Goal: Information Seeking & Learning: Learn about a topic

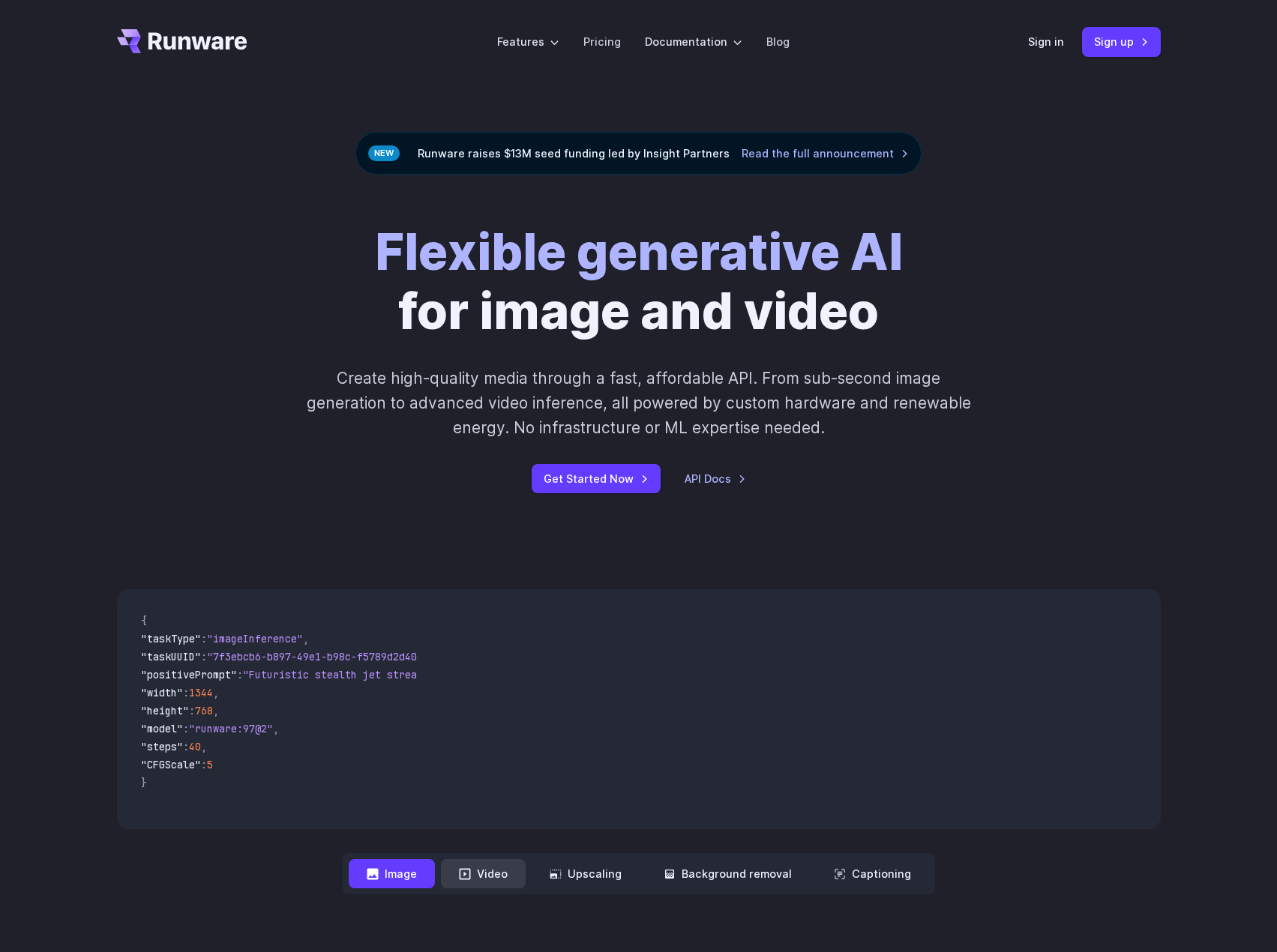
click at [496, 872] on button "Video" at bounding box center [484, 874] width 85 height 29
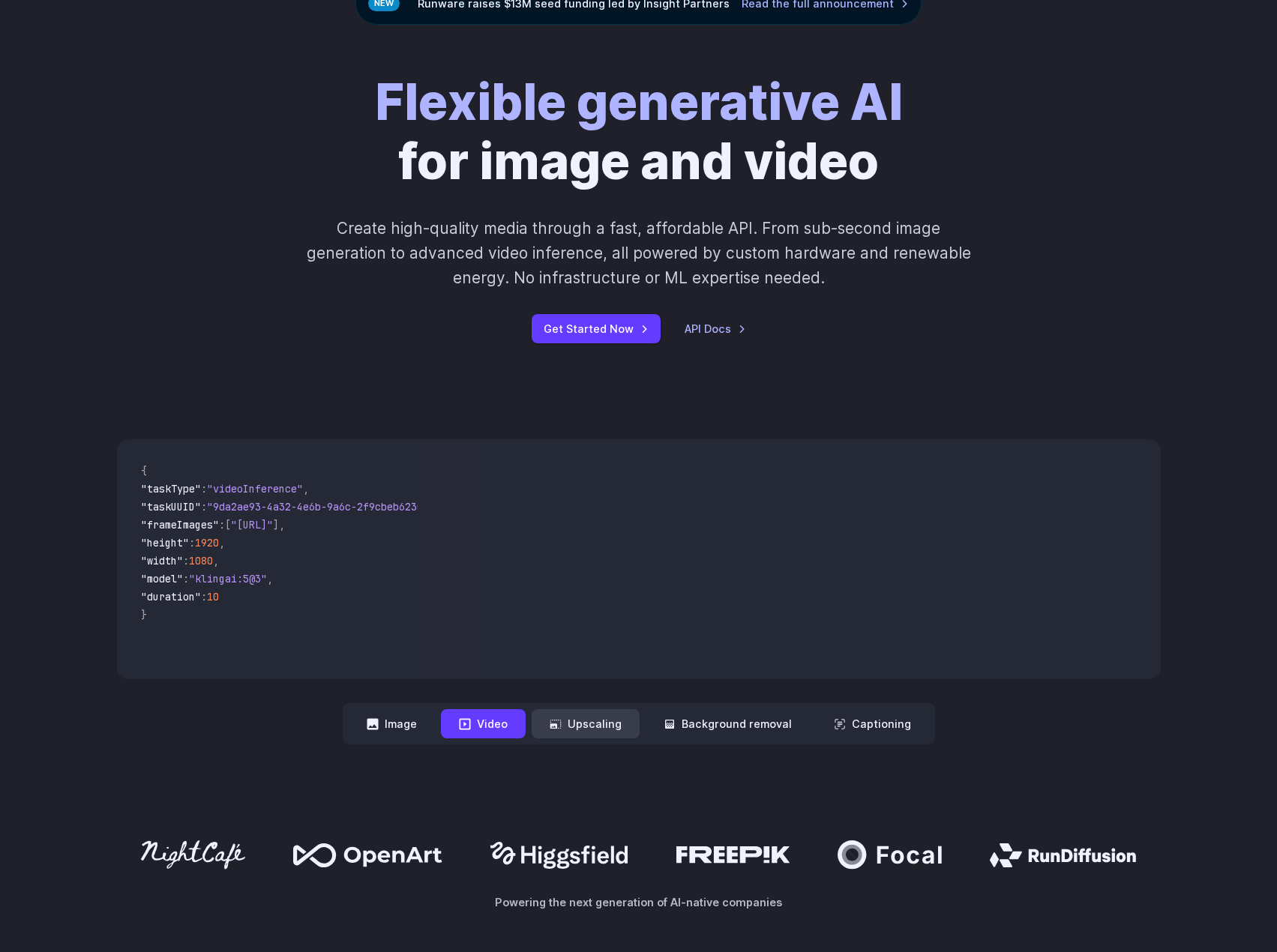
click at [562, 723] on icon at bounding box center [555, 724] width 12 height 12
click at [600, 720] on button "Upscaling" at bounding box center [585, 724] width 108 height 29
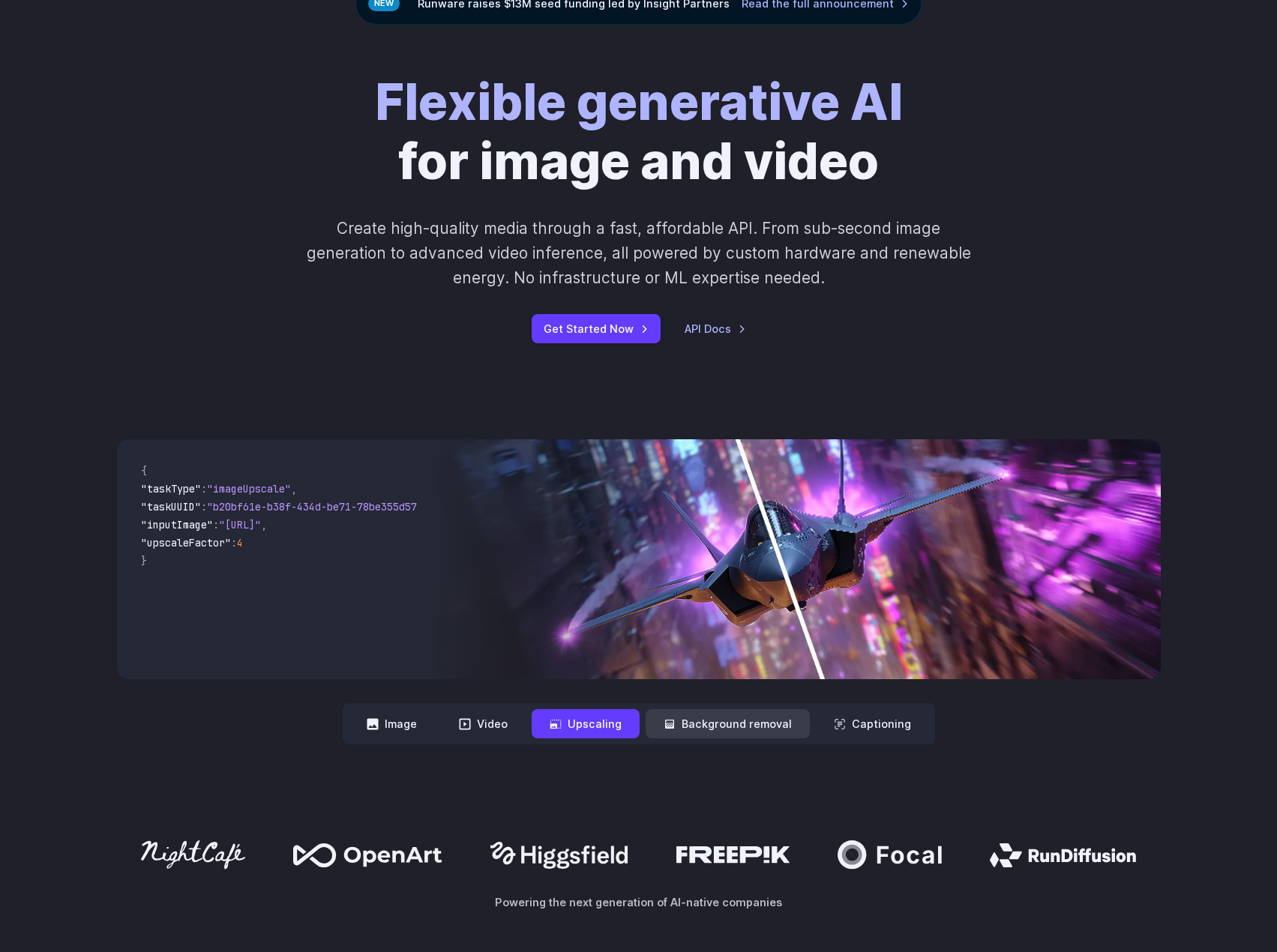
click at [721, 718] on button "Background removal" at bounding box center [727, 724] width 164 height 29
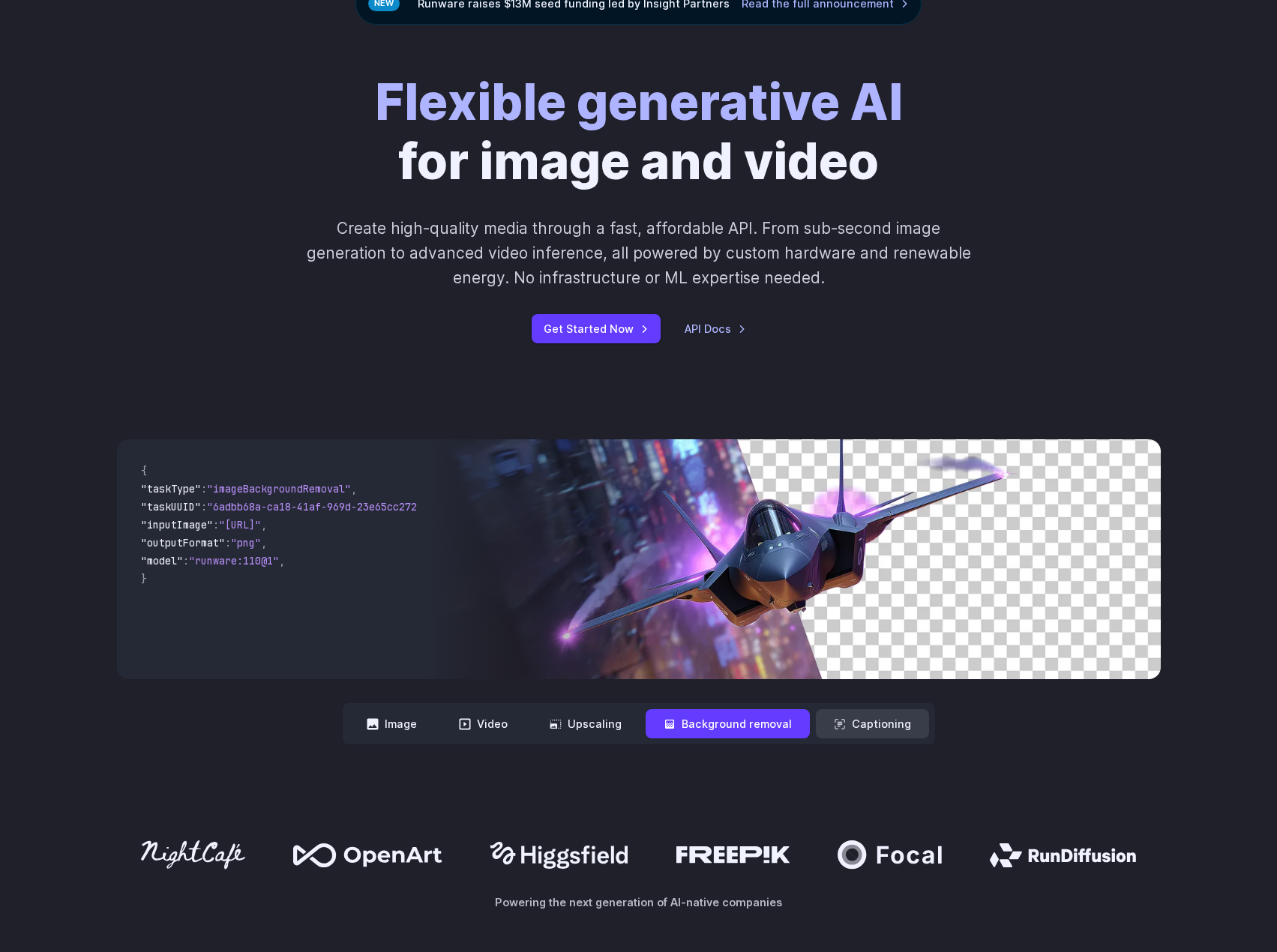
click at [837, 723] on icon at bounding box center [839, 724] width 12 height 12
click at [851, 727] on button "Captioning" at bounding box center [872, 724] width 113 height 29
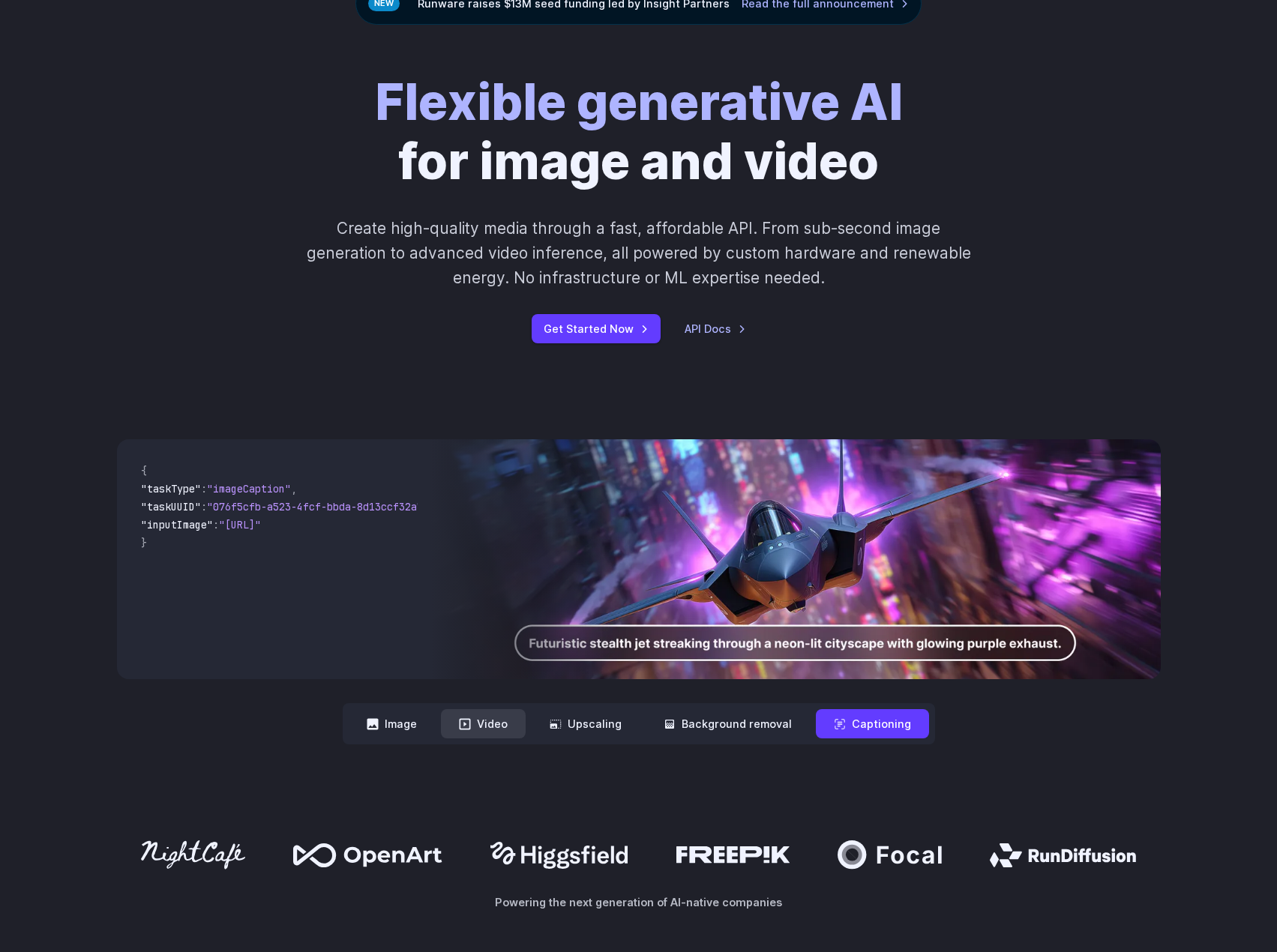
click at [488, 716] on button "Video" at bounding box center [484, 724] width 85 height 29
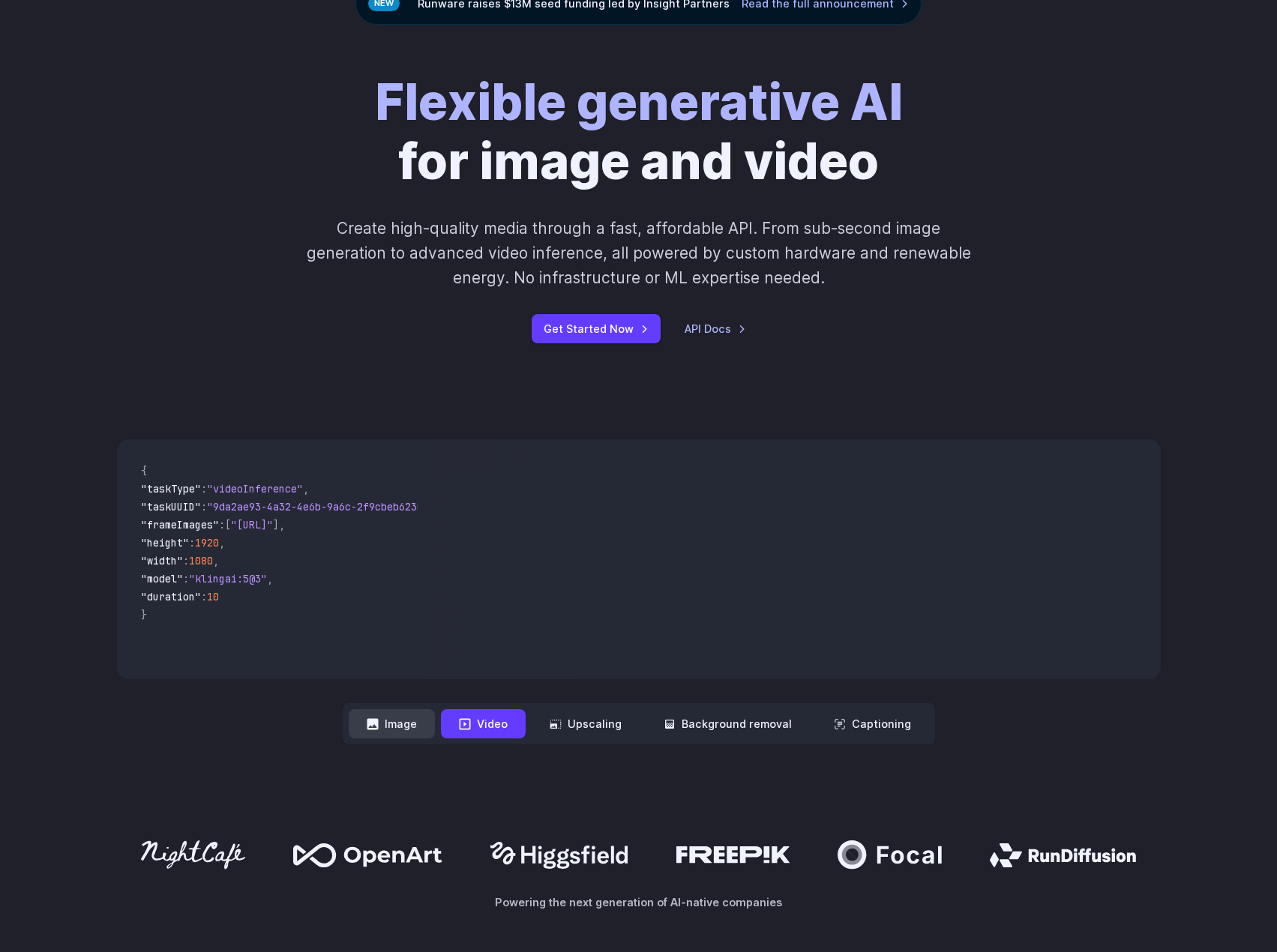
click at [409, 723] on button "Image" at bounding box center [392, 724] width 86 height 29
click at [496, 729] on button "Video" at bounding box center [484, 724] width 85 height 29
drag, startPoint x: 290, startPoint y: 666, endPoint x: 305, endPoint y: 668, distance: 15.1
click at [305, 667] on pre "{ "taskType" : "videoInference" , "taskUUID" : "9da2ae93-4a32-4e6b-9a6c-2f9cbeb…" at bounding box center [273, 559] width 289 height 216
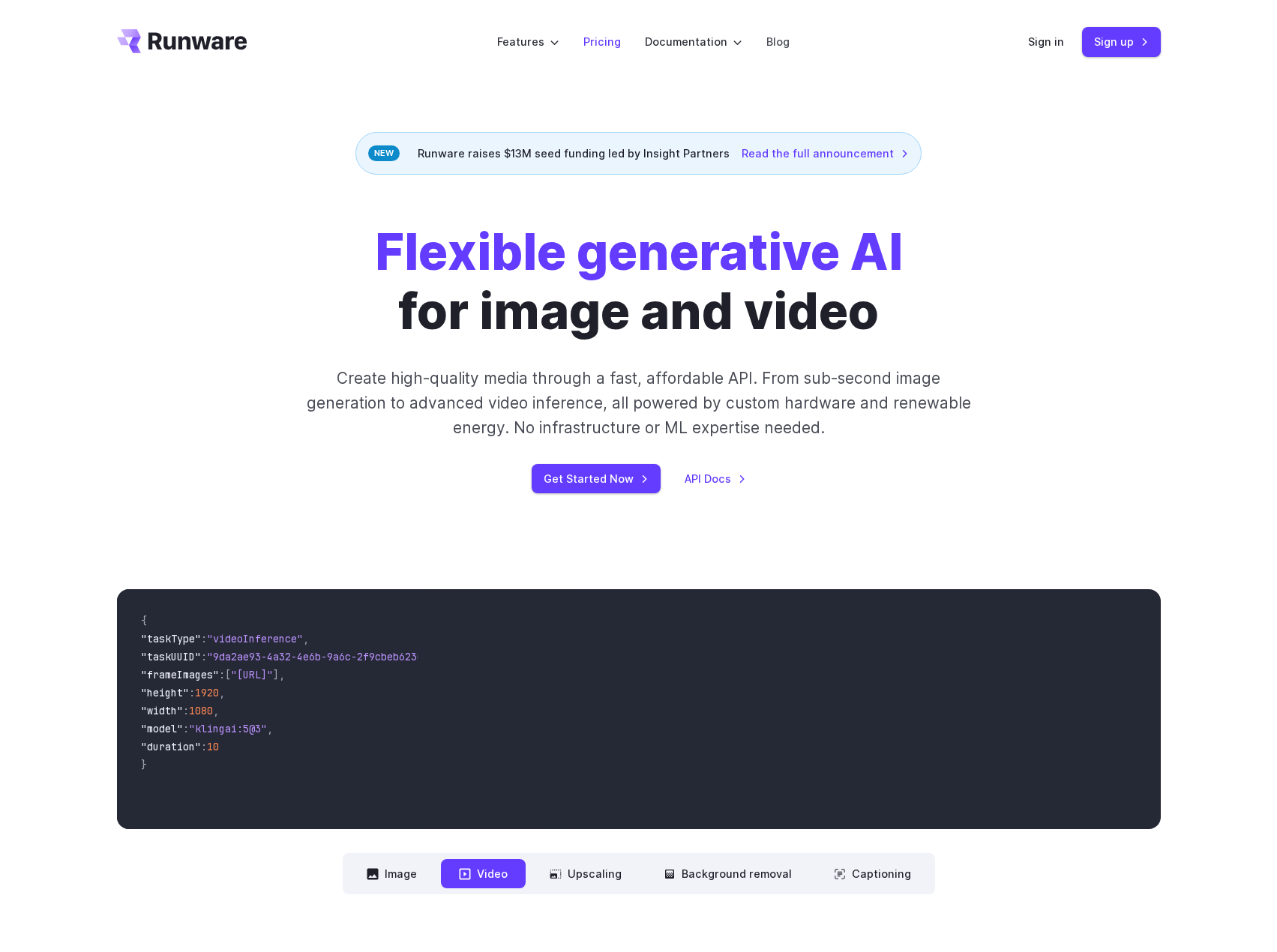
click at [617, 45] on link "Pricing" at bounding box center [602, 41] width 38 height 17
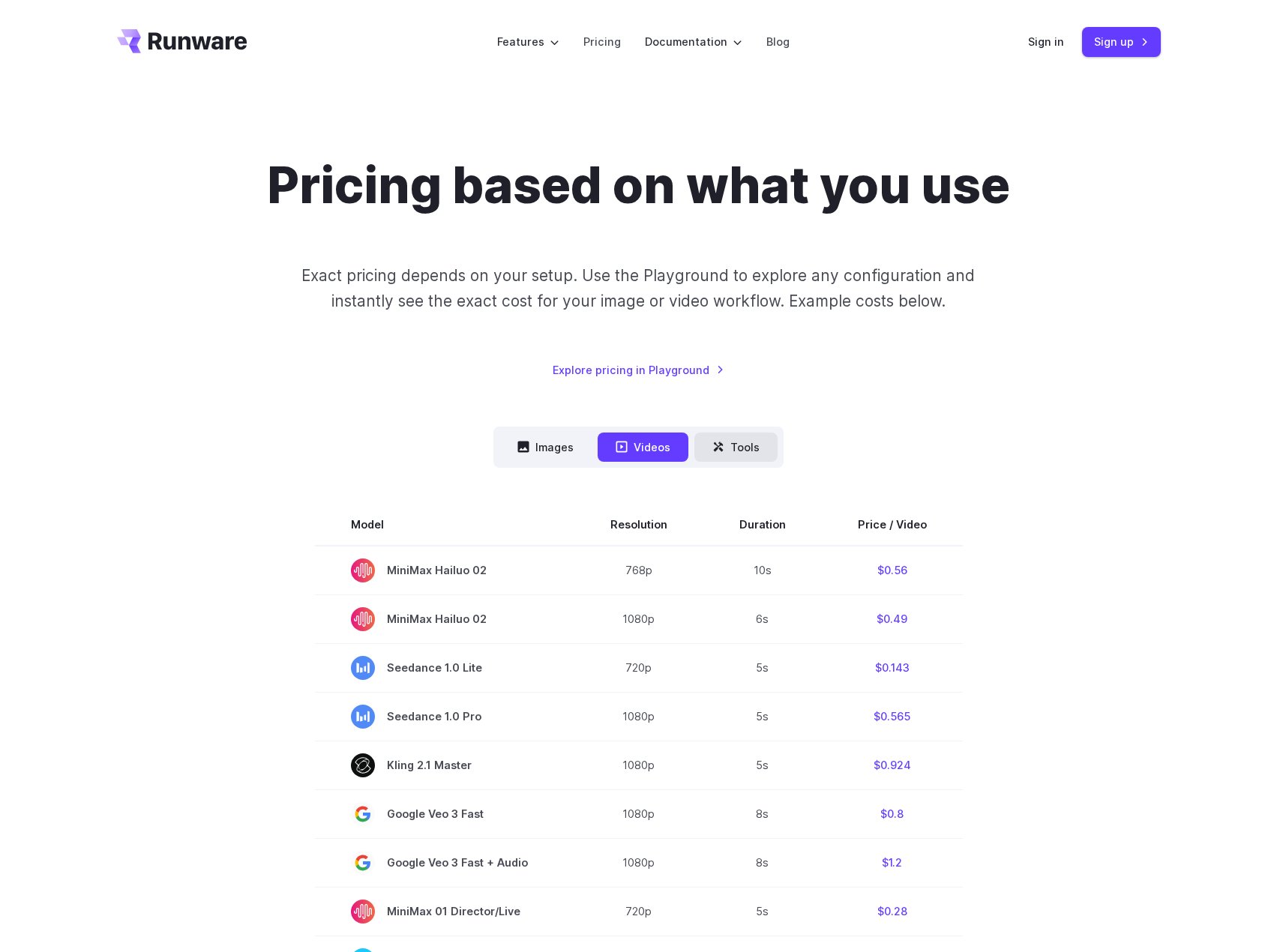
click at [709, 447] on button "Tools" at bounding box center [736, 447] width 83 height 29
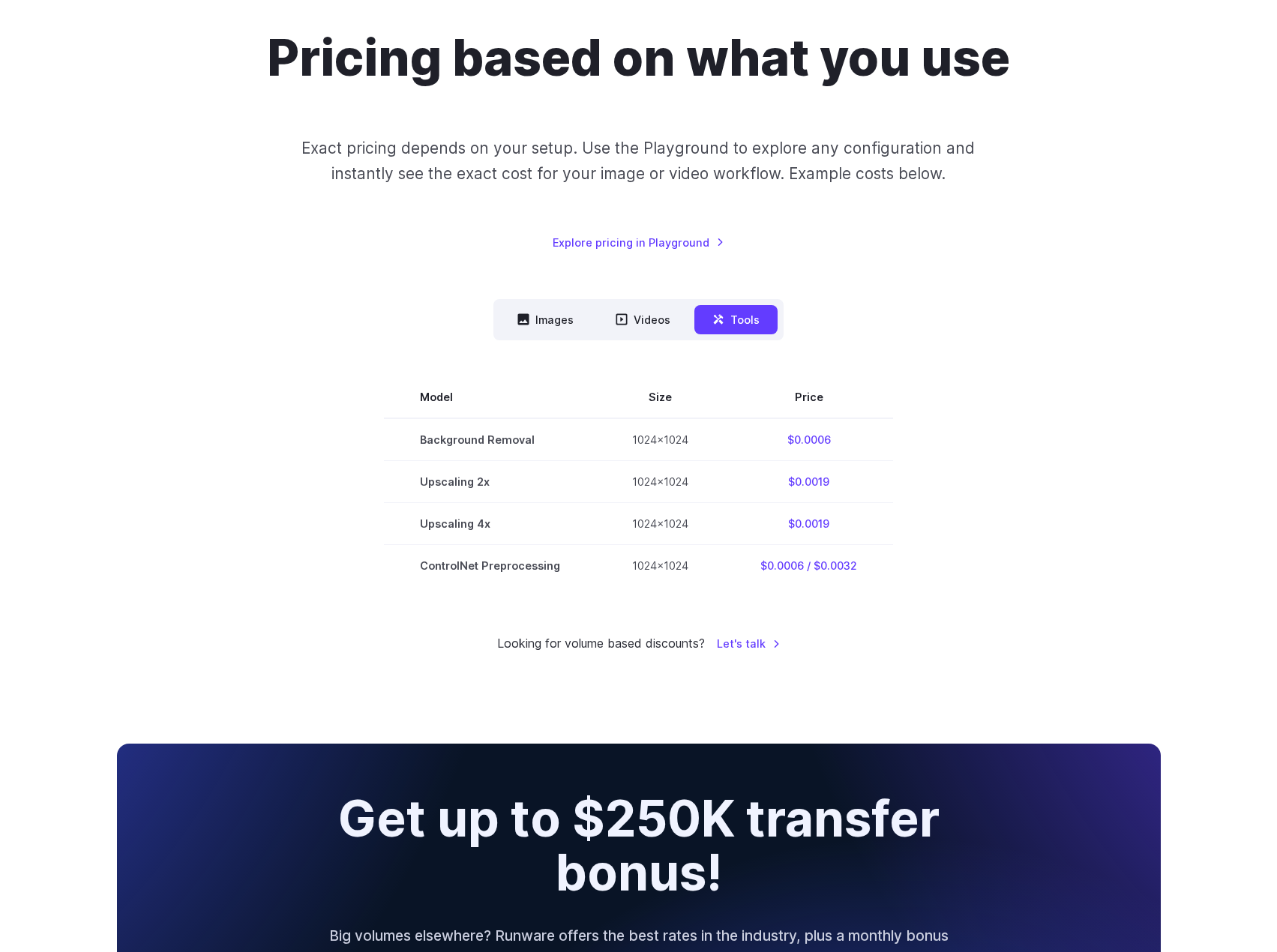
scroll to position [150, 0]
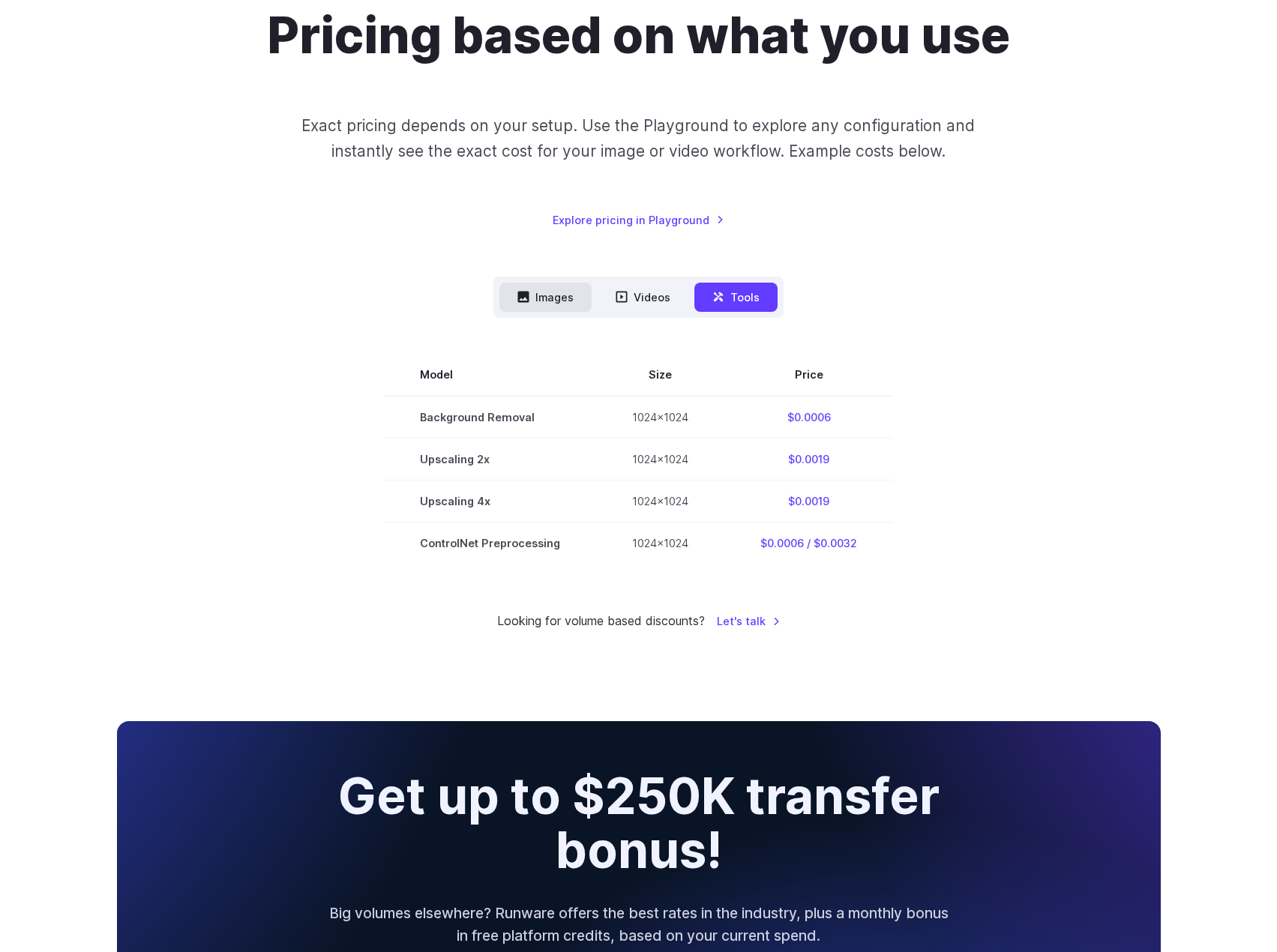
click at [533, 286] on button "Images" at bounding box center [545, 298] width 92 height 29
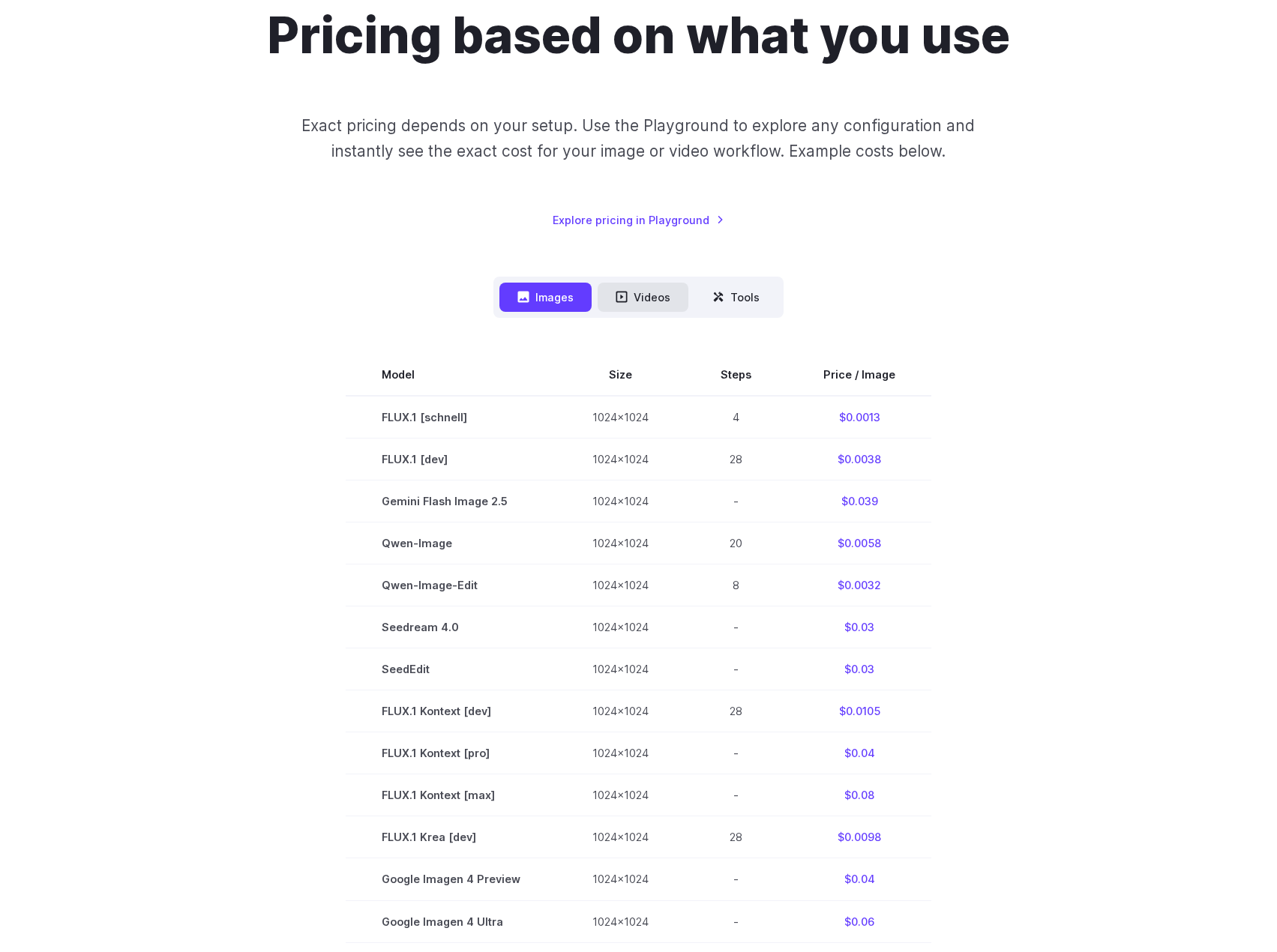
click at [661, 300] on button "Videos" at bounding box center [643, 298] width 91 height 29
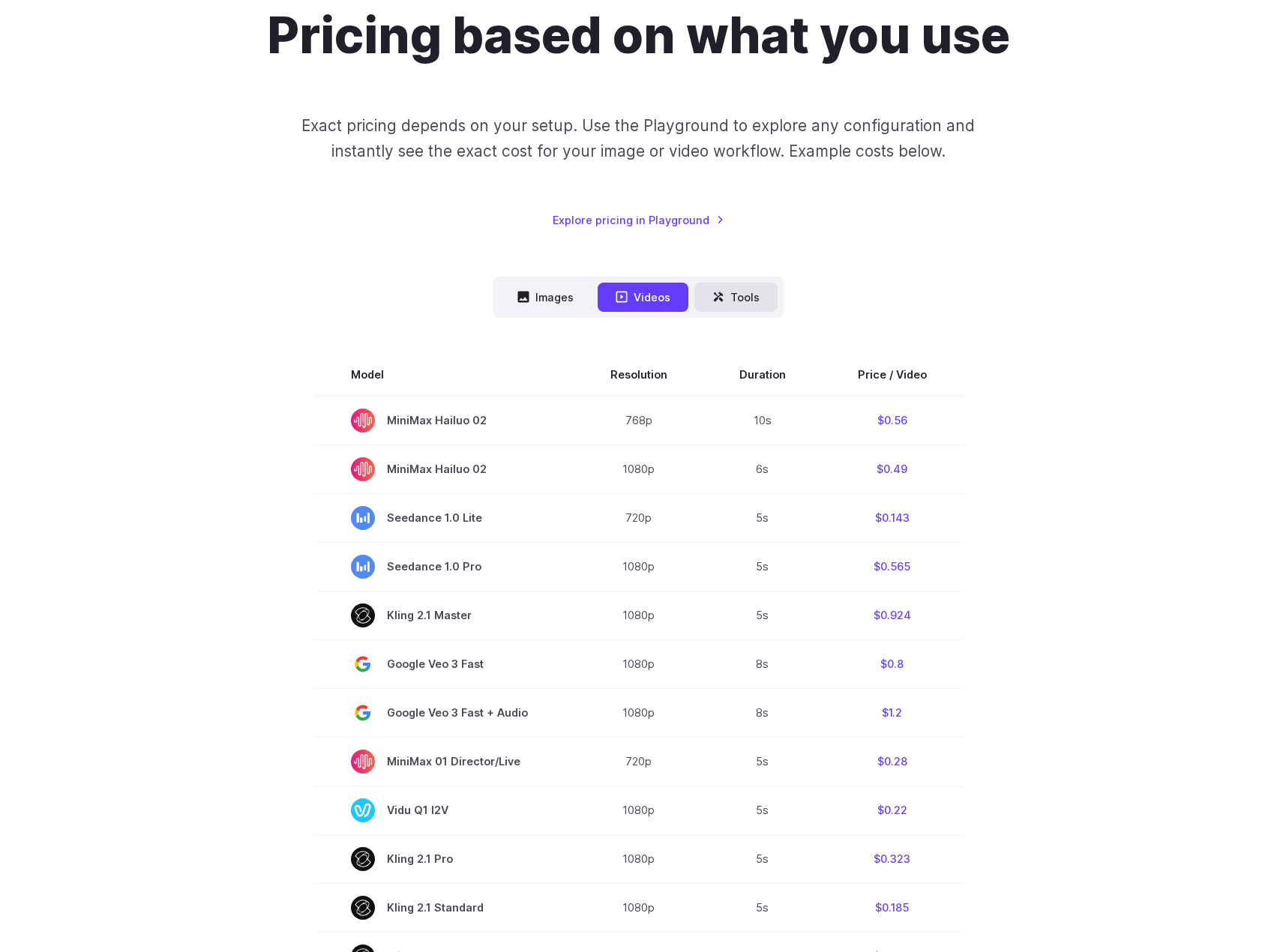
click at [726, 301] on button "Tools" at bounding box center [736, 298] width 83 height 29
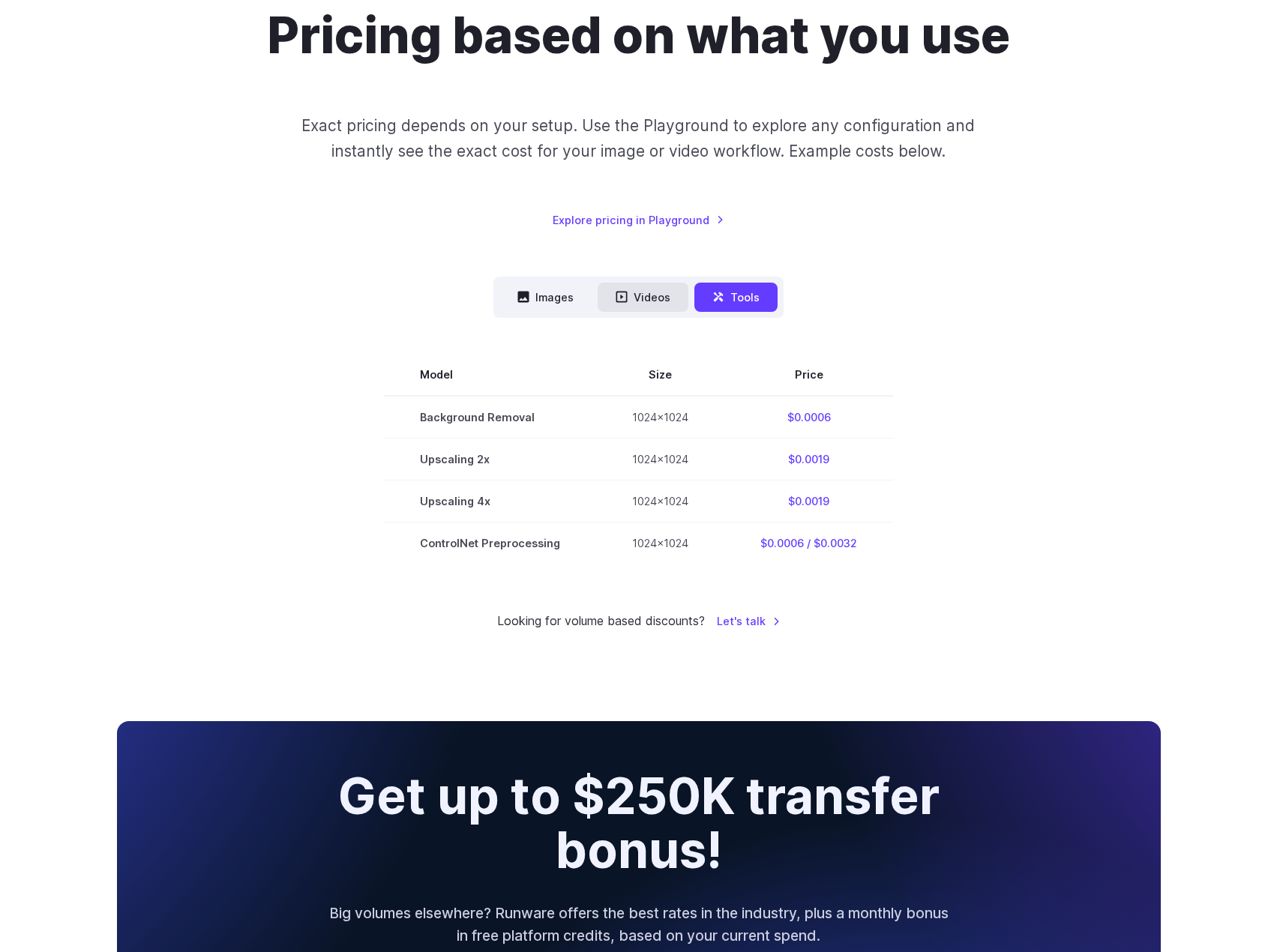
click at [654, 302] on button "Videos" at bounding box center [643, 298] width 91 height 29
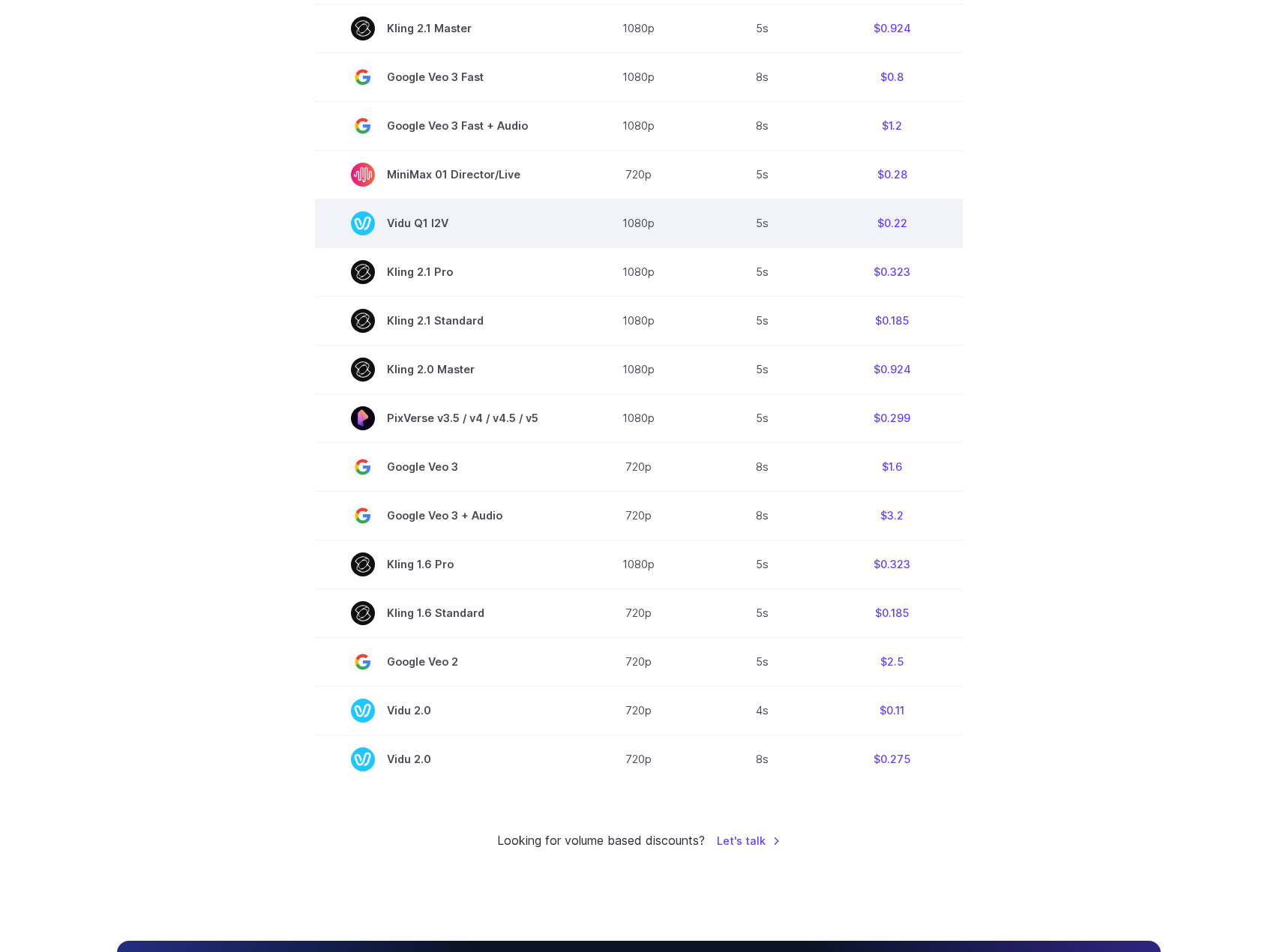
scroll to position [824, 0]
